Goal: Task Accomplishment & Management: Manage account settings

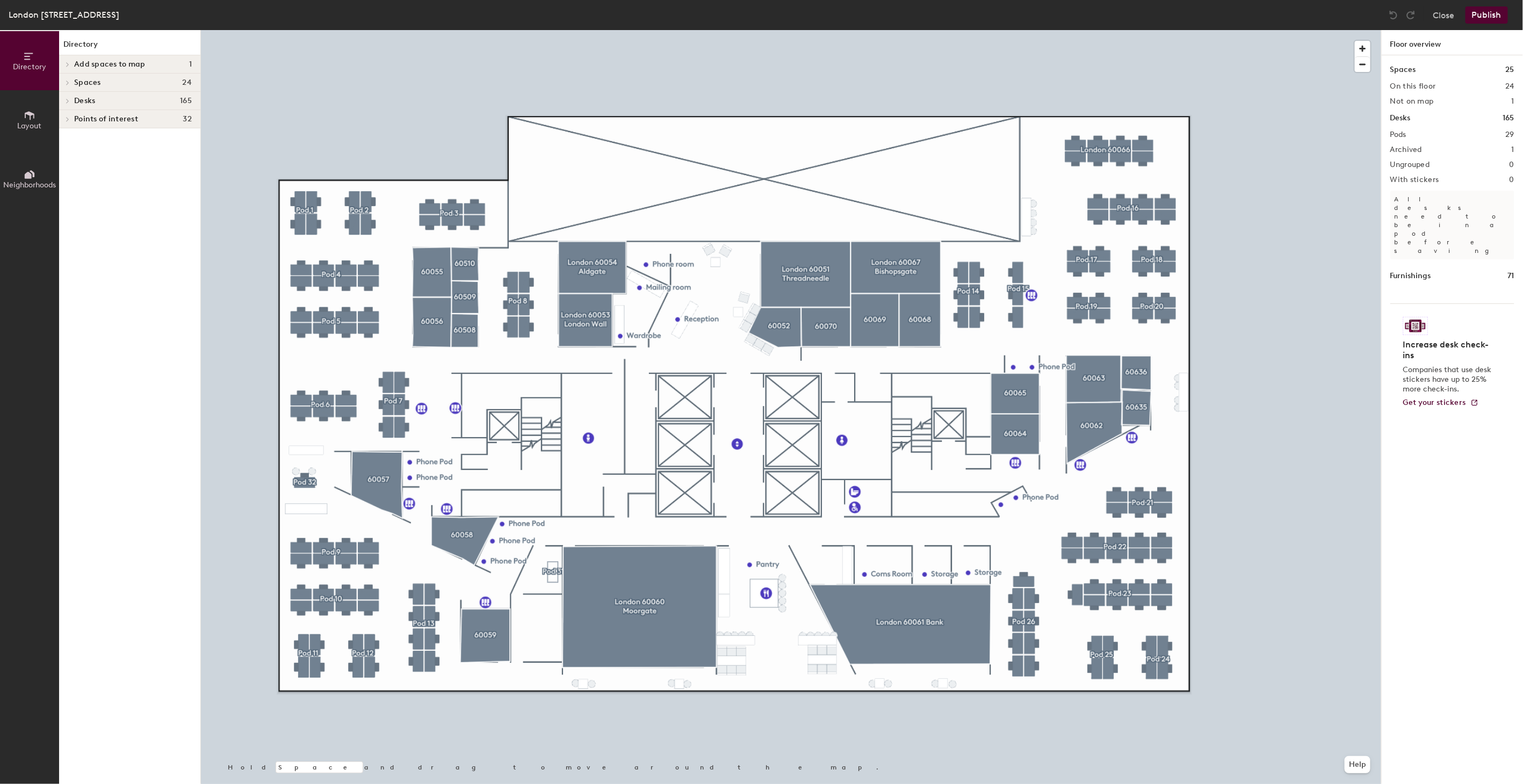
click at [766, 30] on div at bounding box center [791, 30] width 1180 height 0
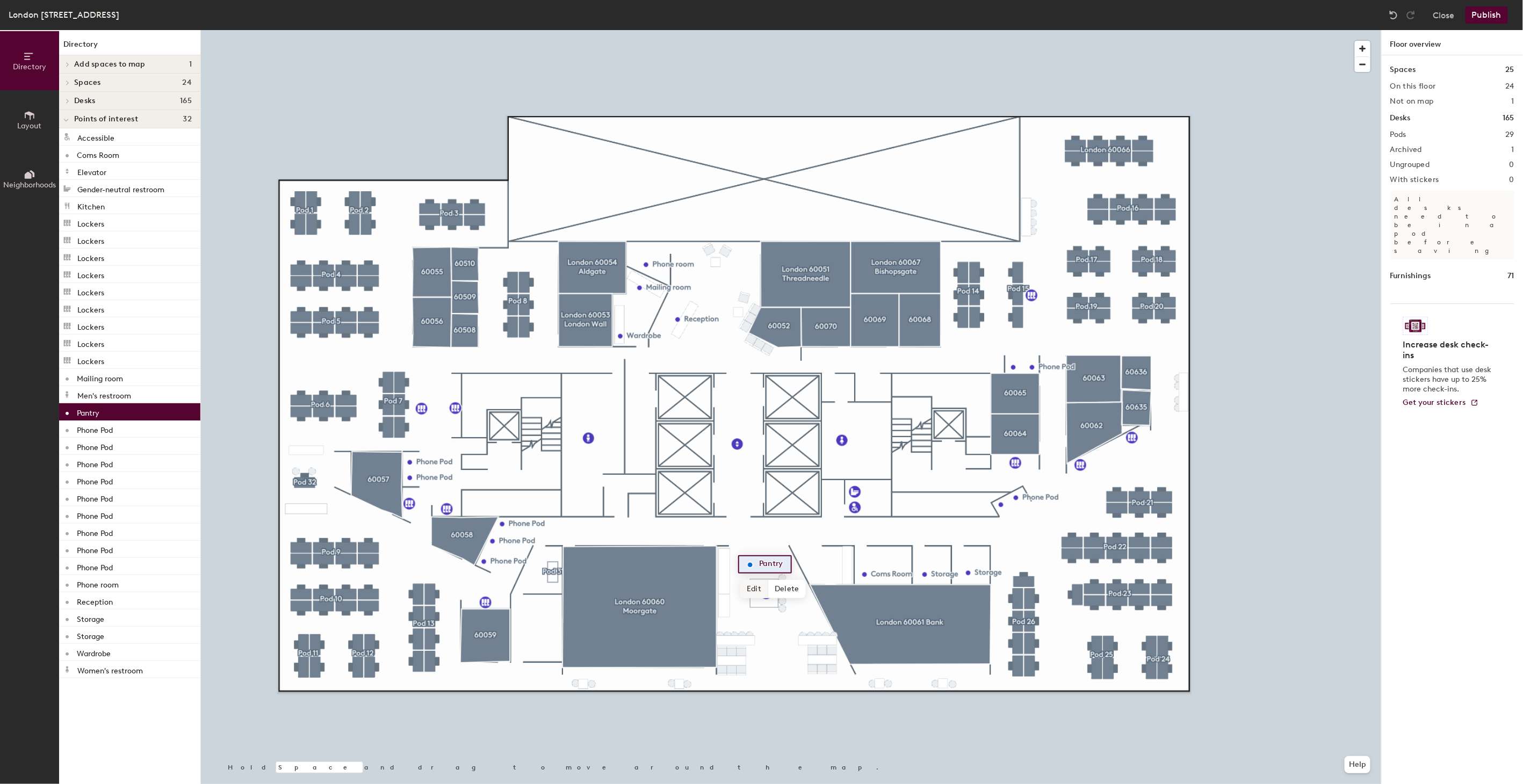
click at [756, 588] on span "Edit" at bounding box center [754, 589] width 28 height 18
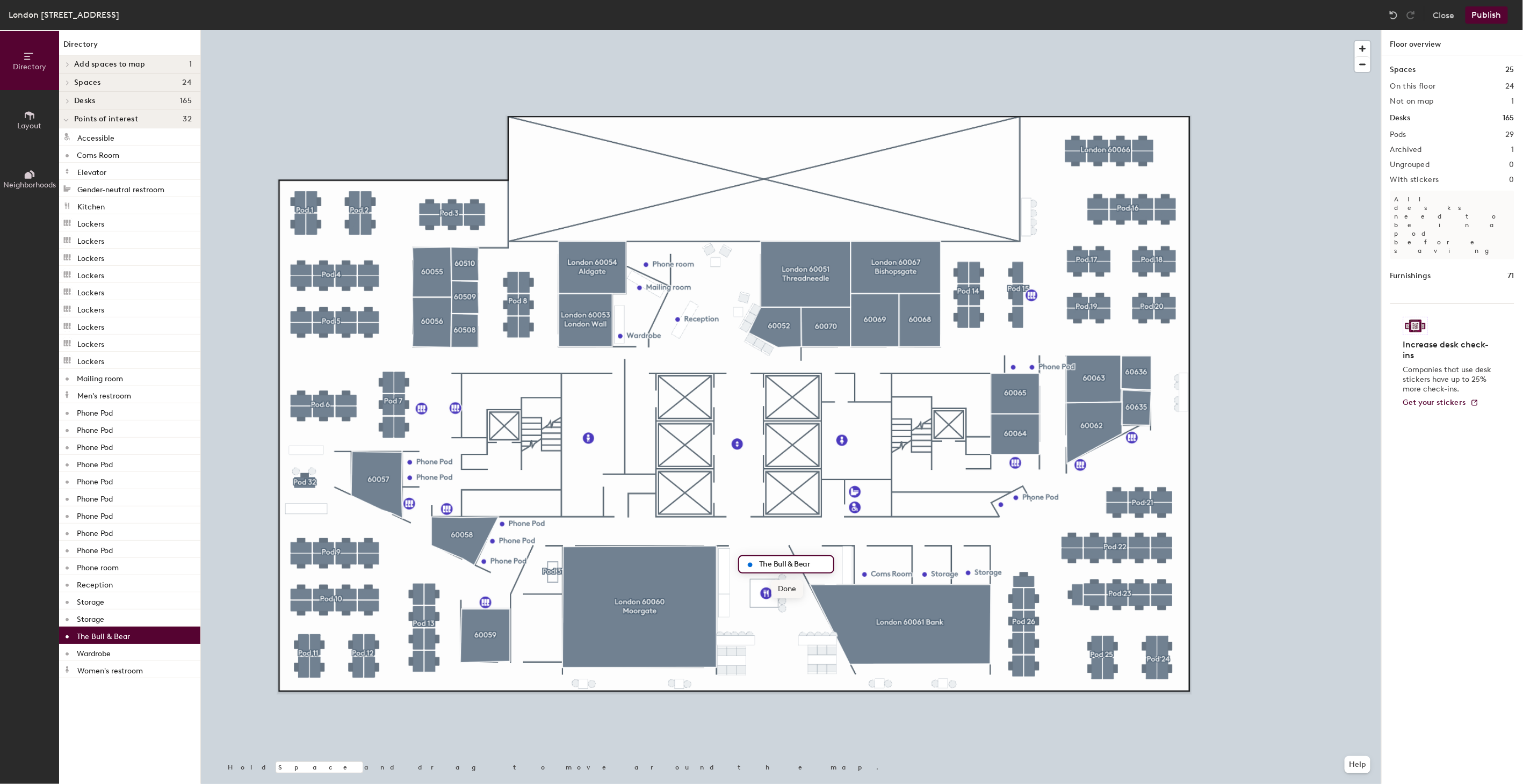
type input "The Bull & Bear"
click at [1486, 15] on button "Publish" at bounding box center [1487, 15] width 43 height 17
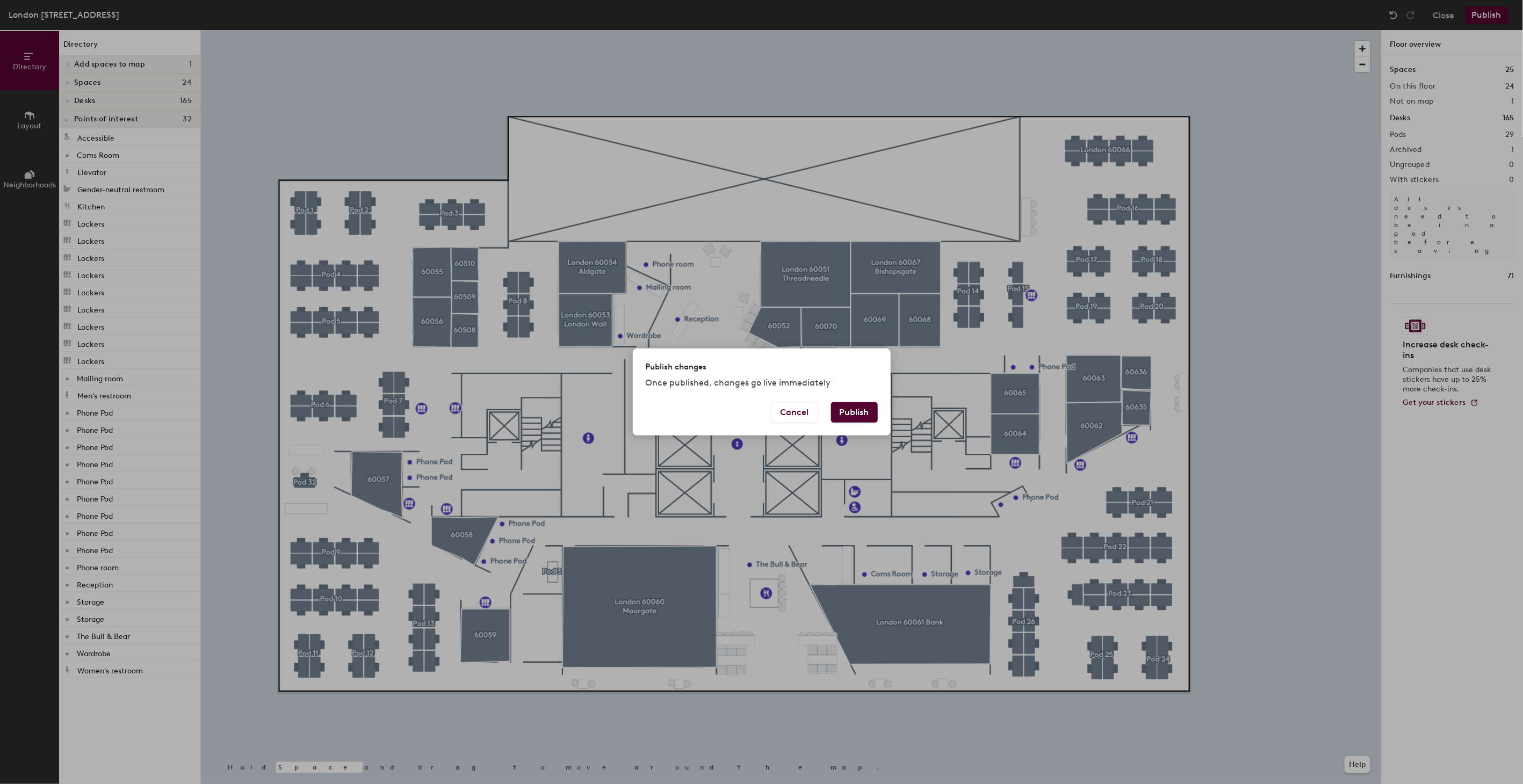
click at [849, 412] on button "Publish" at bounding box center [854, 412] width 46 height 20
